Goal: Task Accomplishment & Management: Use online tool/utility

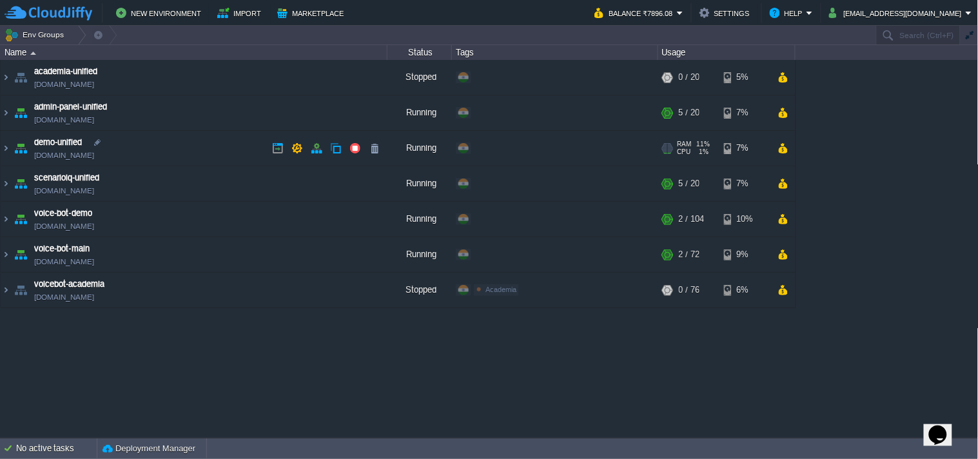
click at [94, 157] on link "[DOMAIN_NAME]" at bounding box center [64, 155] width 60 height 13
click at [12, 147] on img at bounding box center [21, 148] width 18 height 35
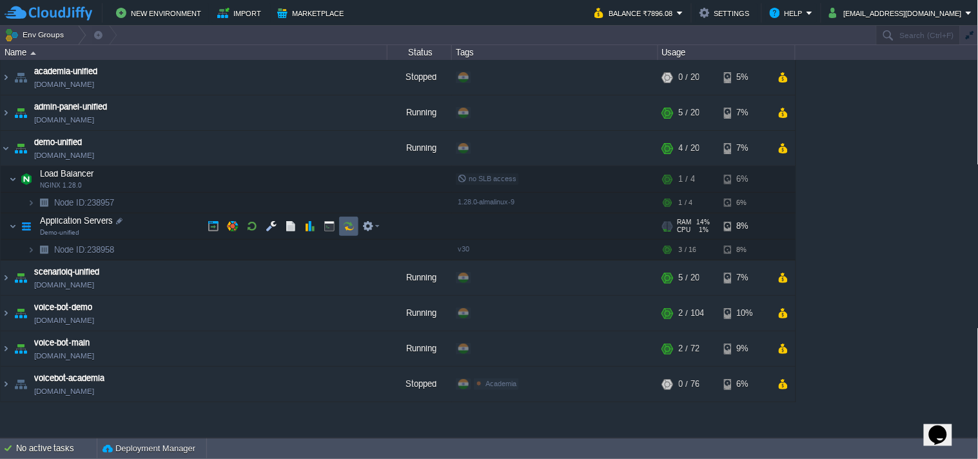
click at [349, 233] on td at bounding box center [348, 226] width 19 height 19
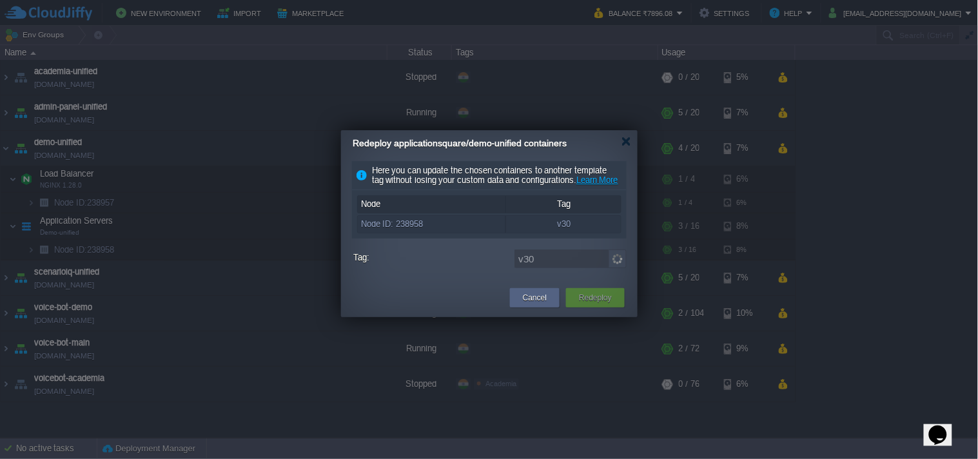
click at [616, 268] on img at bounding box center [618, 259] width 18 height 19
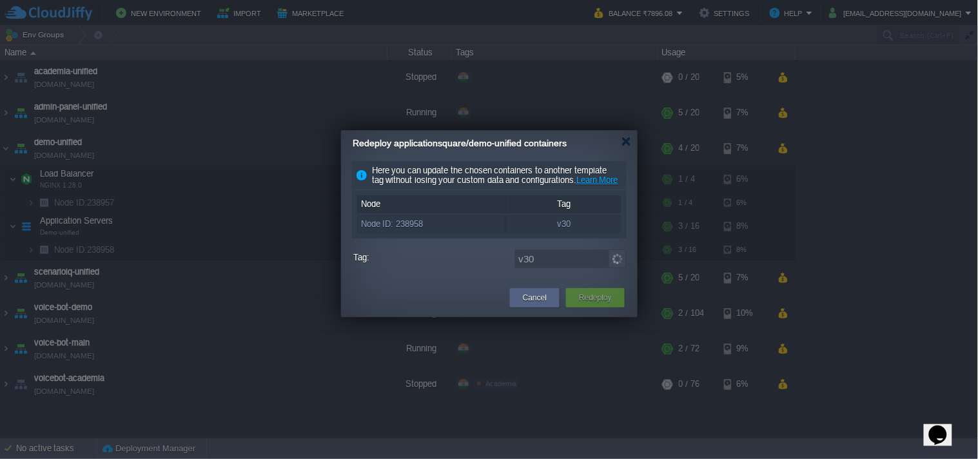
click at [616, 268] on img at bounding box center [618, 259] width 18 height 19
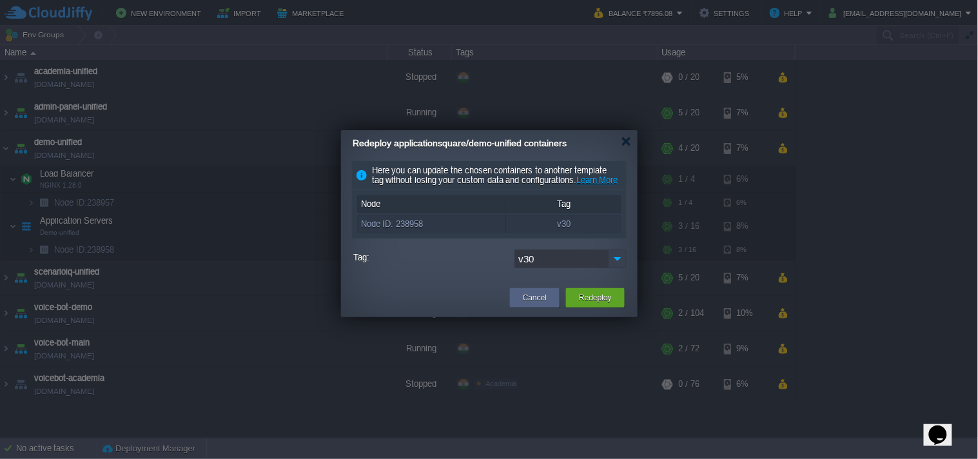
click at [616, 268] on img at bounding box center [618, 259] width 18 height 19
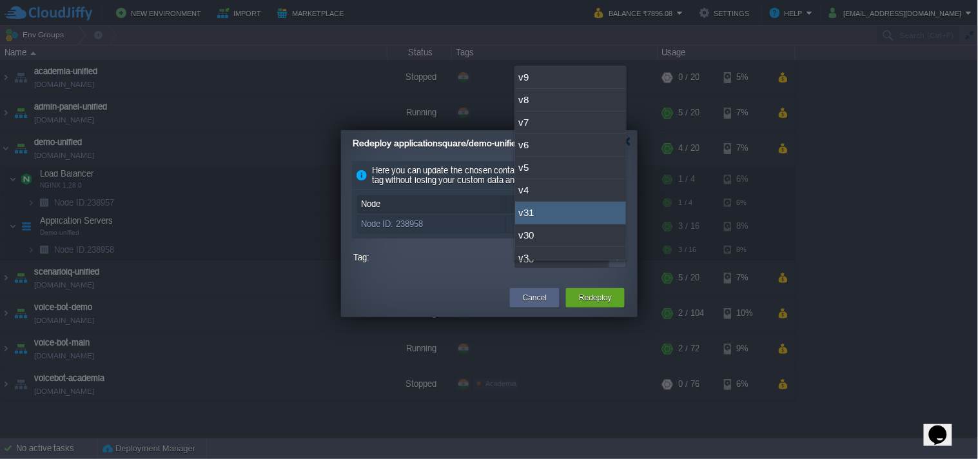
click at [563, 214] on div "v31" at bounding box center [570, 213] width 111 height 23
type input "v31"
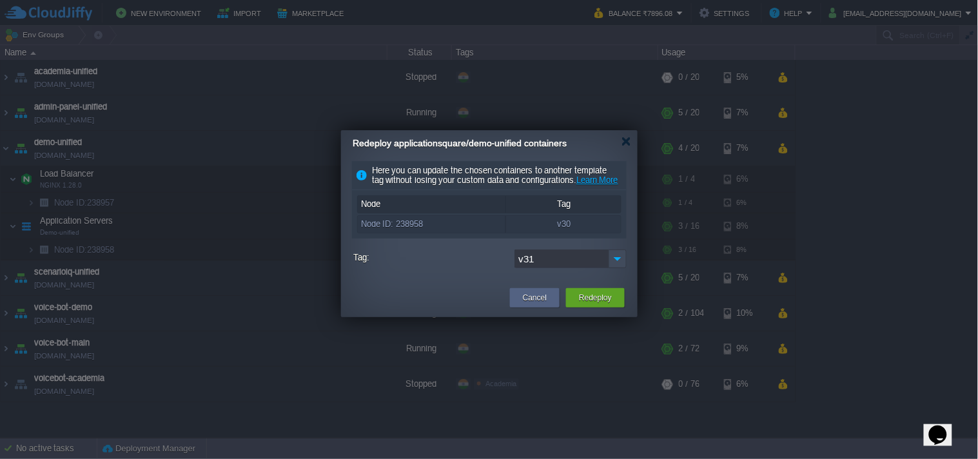
click at [587, 309] on td "Redeploy" at bounding box center [595, 297] width 65 height 23
click at [587, 304] on button "Redeploy" at bounding box center [595, 297] width 33 height 13
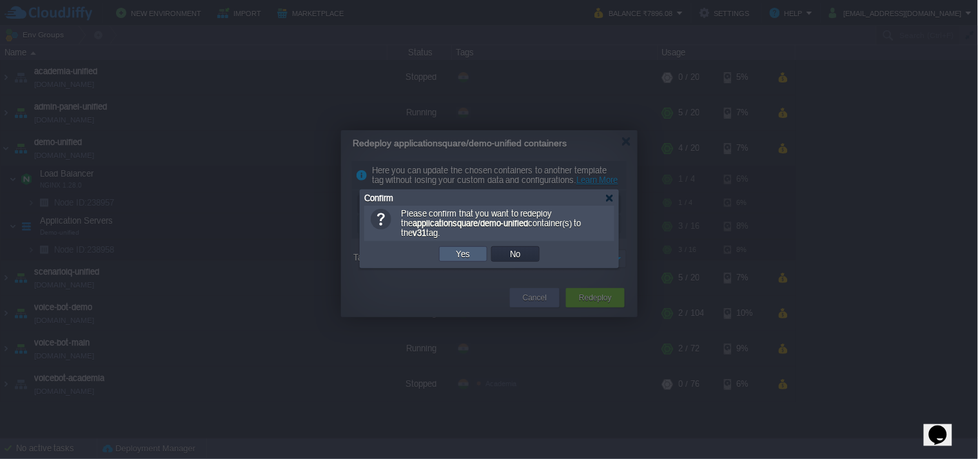
click at [461, 254] on button "Yes" at bounding box center [464, 254] width 22 height 12
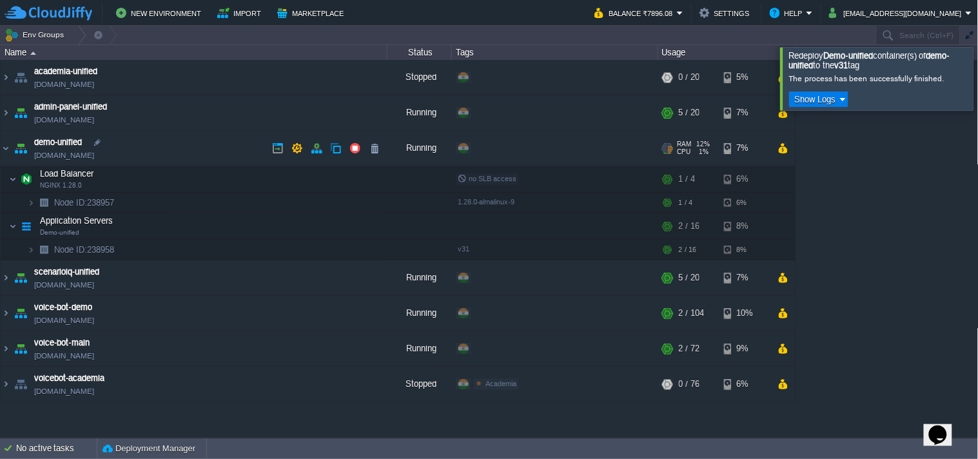
click at [94, 152] on link "[DOMAIN_NAME]" at bounding box center [64, 155] width 60 height 13
